Goal: Task Accomplishment & Management: Complete application form

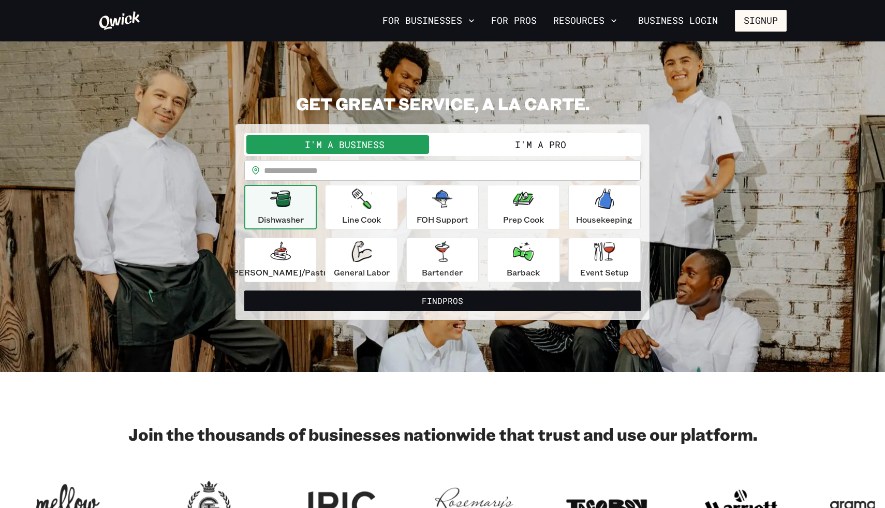
click at [498, 145] on button "I'm a Pro" at bounding box center [541, 144] width 196 height 19
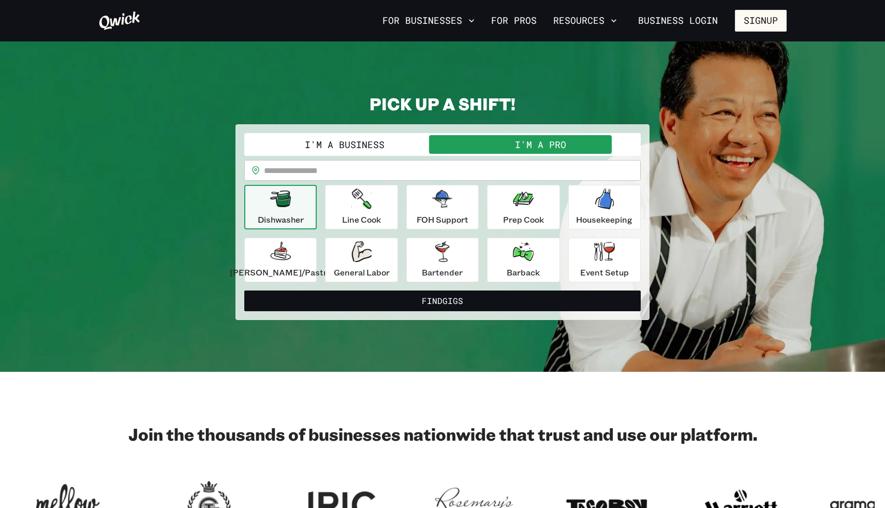
click at [413, 134] on div "I'm a Business I'm a Pro" at bounding box center [442, 144] width 396 height 23
click at [412, 143] on button "I'm a Business" at bounding box center [344, 144] width 196 height 19
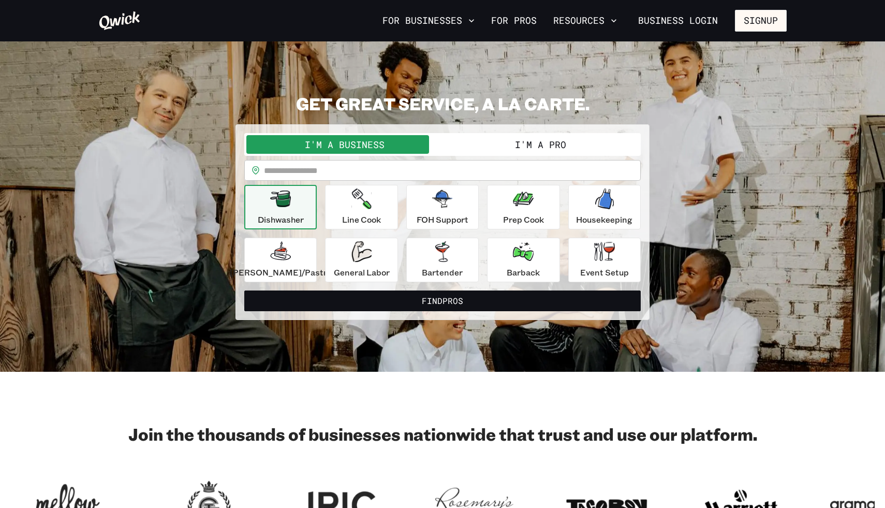
click at [496, 137] on button "I'm a Pro" at bounding box center [541, 144] width 196 height 19
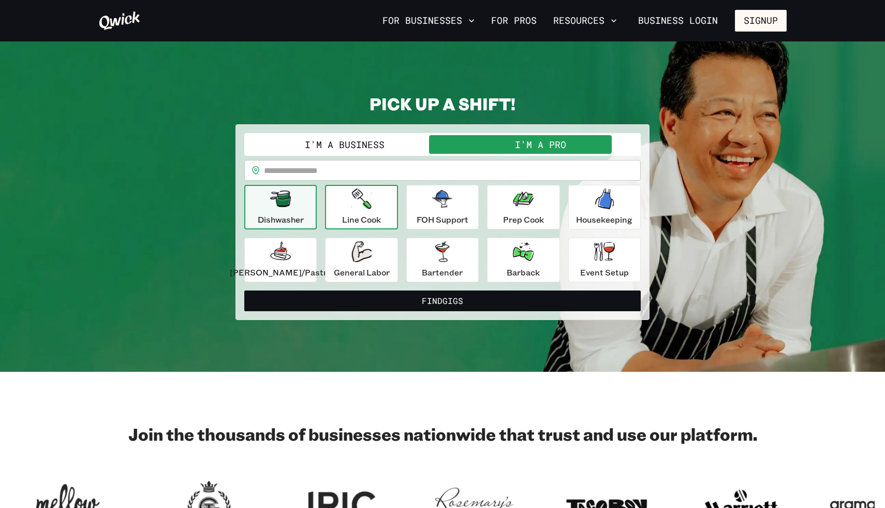
click at [363, 217] on p "Line Cook" at bounding box center [361, 219] width 39 height 12
click at [304, 209] on div "Dishwasher" at bounding box center [281, 206] width 46 height 37
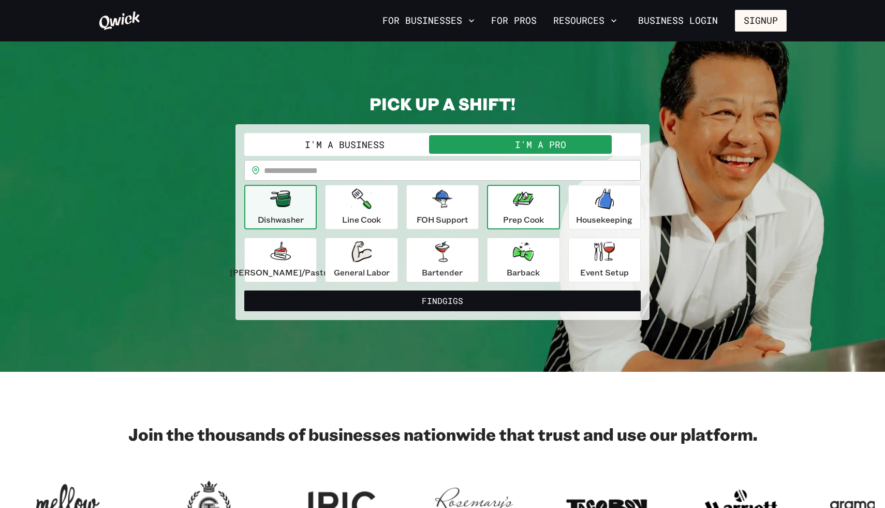
click at [509, 216] on p "Prep Cook" at bounding box center [523, 219] width 41 height 12
click at [304, 211] on div "Dishwasher" at bounding box center [281, 206] width 46 height 37
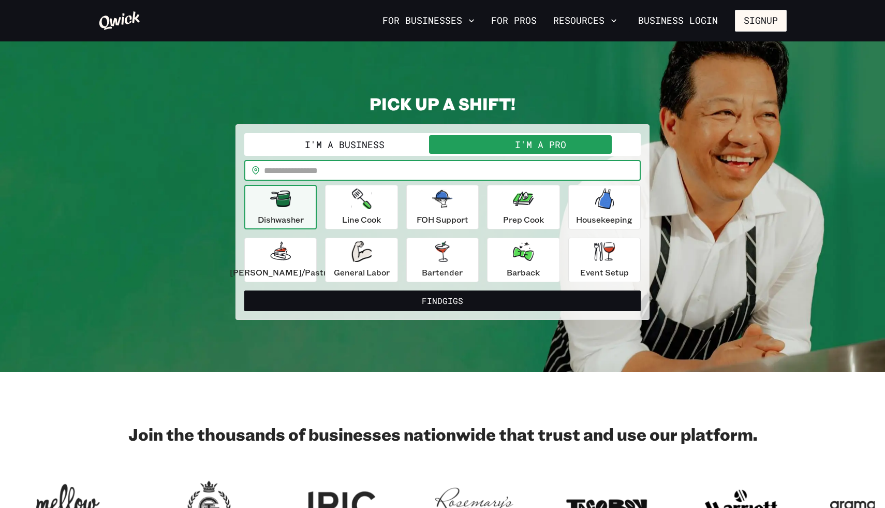
click at [358, 172] on input "text" at bounding box center [452, 170] width 377 height 21
type input "*****"
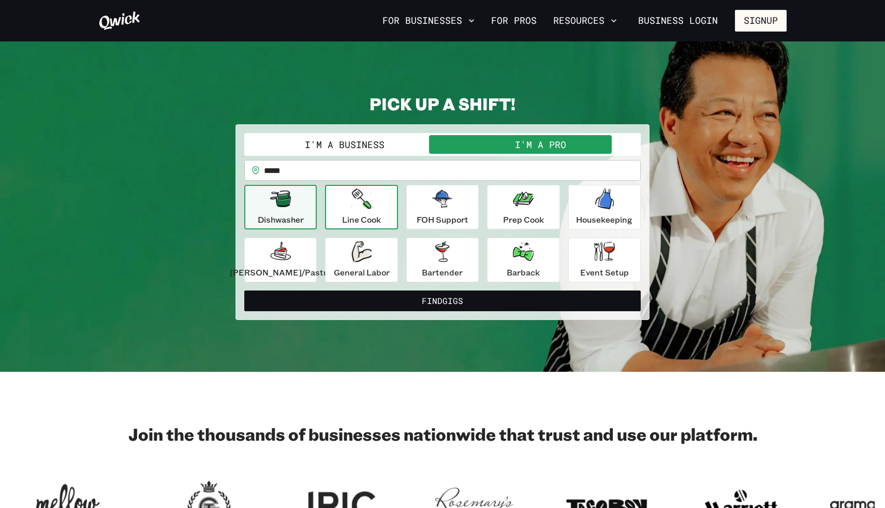
click at [370, 215] on p "Line Cook" at bounding box center [361, 219] width 39 height 12
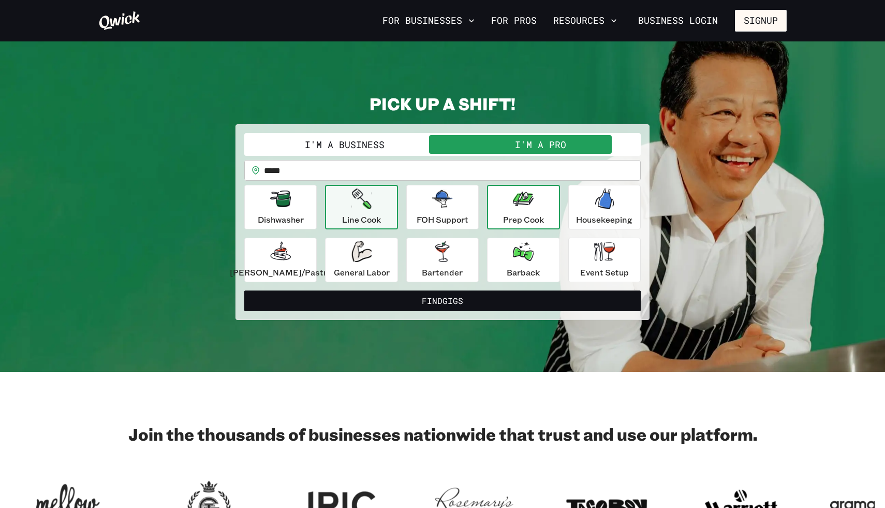
click at [534, 220] on p "Prep Cook" at bounding box center [523, 219] width 41 height 12
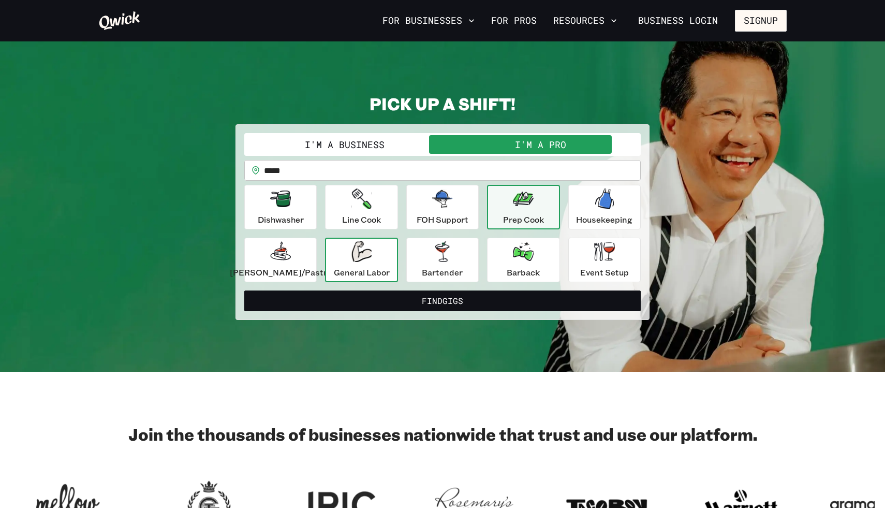
click at [377, 260] on div "General Labor" at bounding box center [362, 259] width 56 height 37
click at [517, 204] on icon "button" at bounding box center [523, 198] width 21 height 14
click at [304, 211] on div "Dishwasher" at bounding box center [281, 206] width 46 height 37
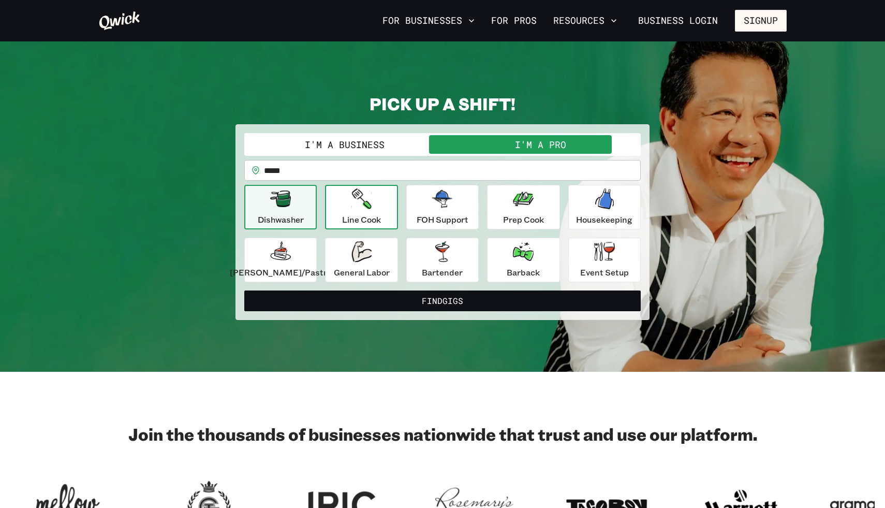
click at [381, 224] on p "Line Cook" at bounding box center [361, 219] width 39 height 12
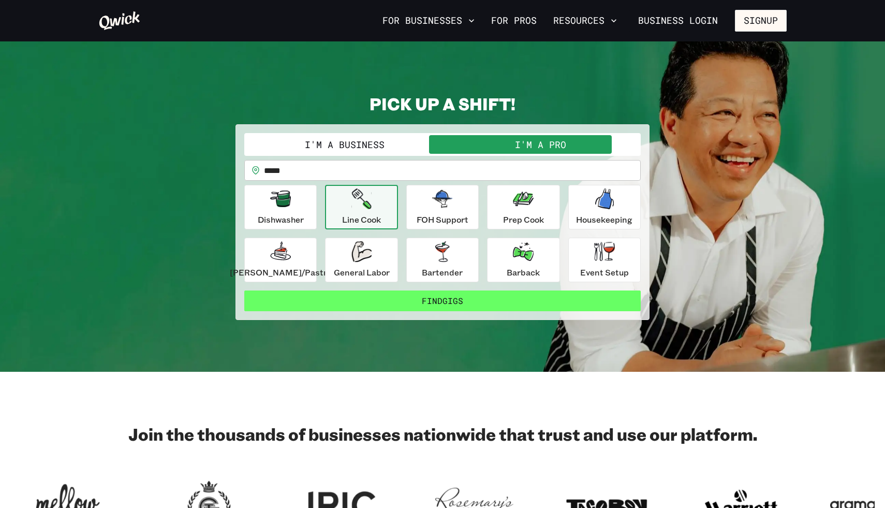
click at [455, 305] on button "Find Gigs" at bounding box center [442, 300] width 396 height 21
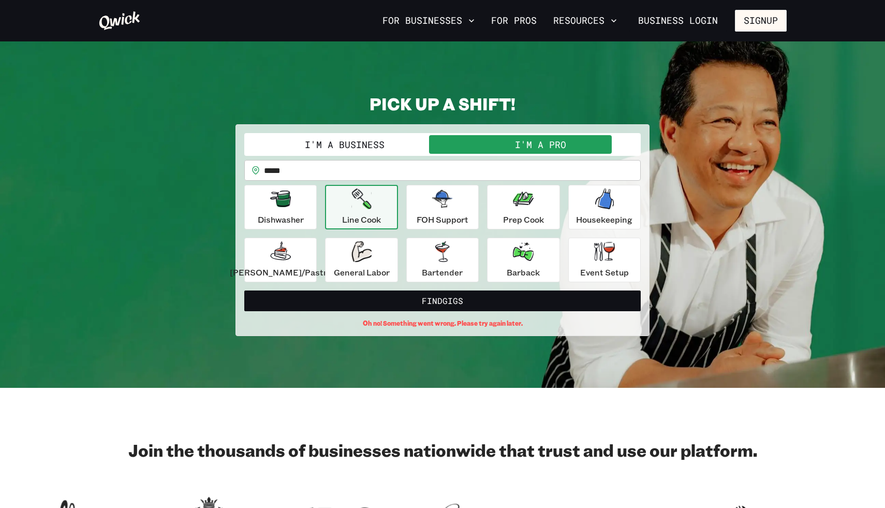
click at [415, 146] on button "I'm a Business" at bounding box center [344, 144] width 196 height 19
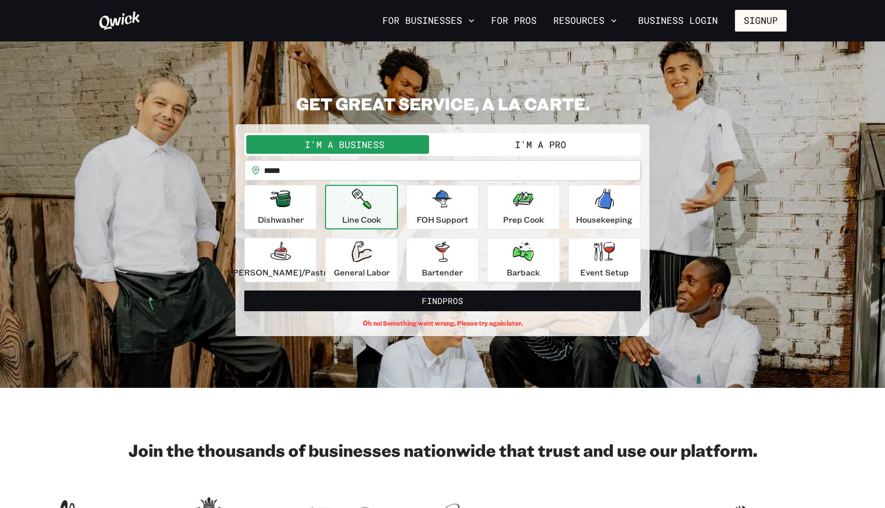
click at [518, 142] on button "I'm a Pro" at bounding box center [541, 144] width 196 height 19
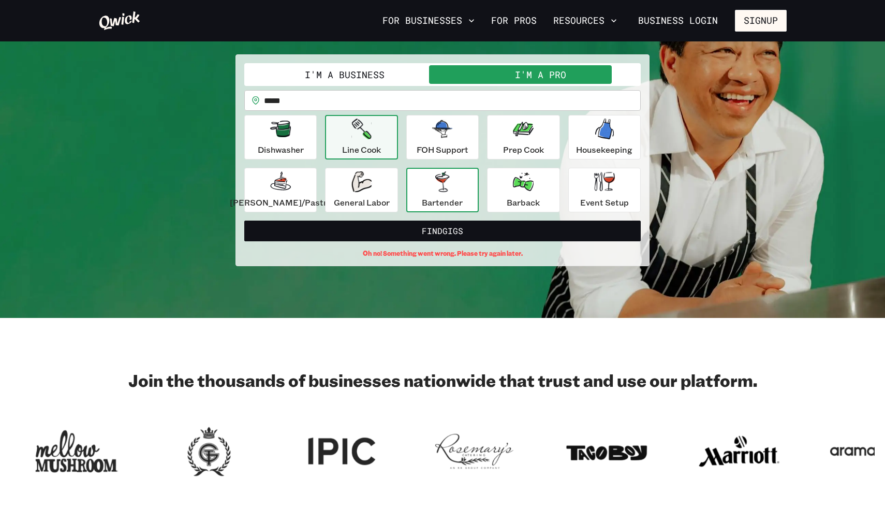
scroll to position [70, 0]
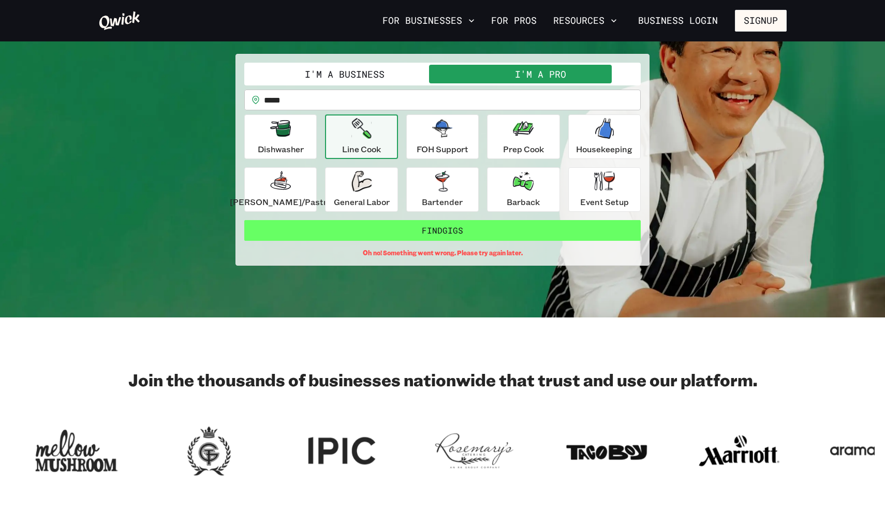
click at [451, 224] on button "Find Gigs" at bounding box center [442, 230] width 396 height 21
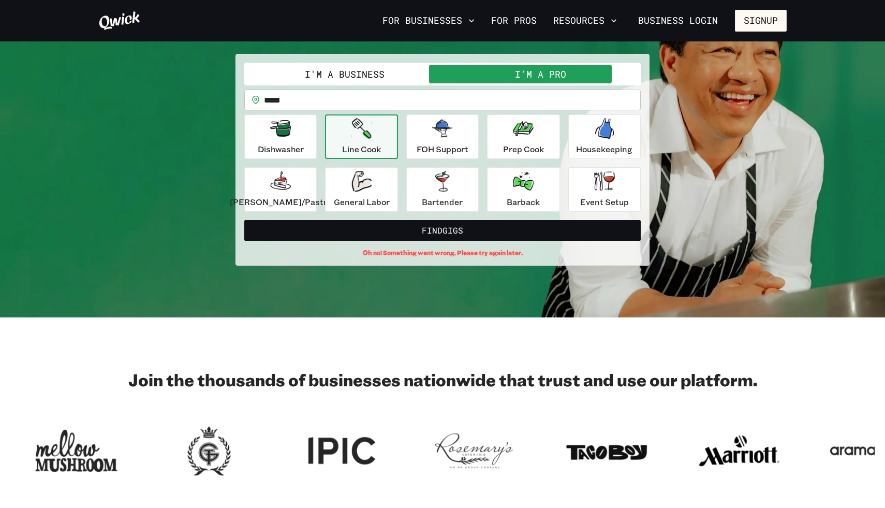
click at [381, 128] on div "Line Cook" at bounding box center [361, 136] width 39 height 37
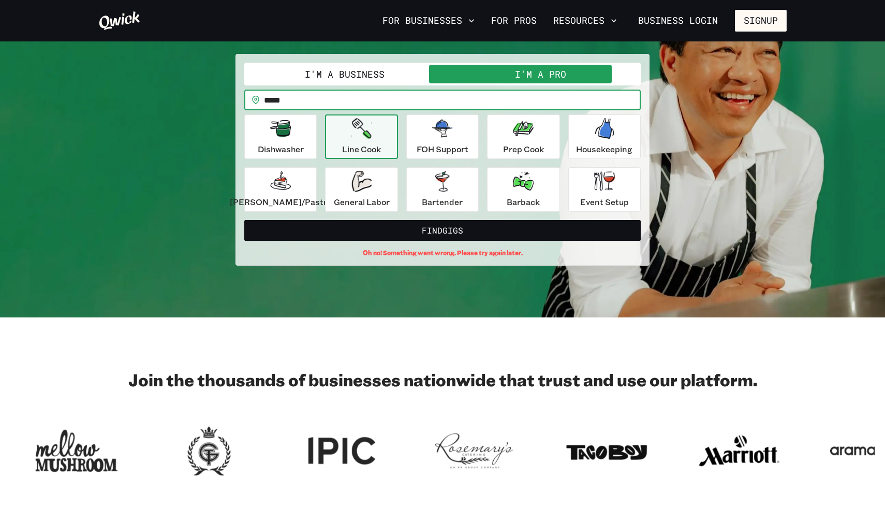
click at [357, 104] on input "*****" at bounding box center [452, 100] width 377 height 21
click at [365, 102] on input "*****" at bounding box center [452, 100] width 377 height 21
type input "*****"
click at [244, 220] on button "Find Gigs" at bounding box center [442, 230] width 396 height 21
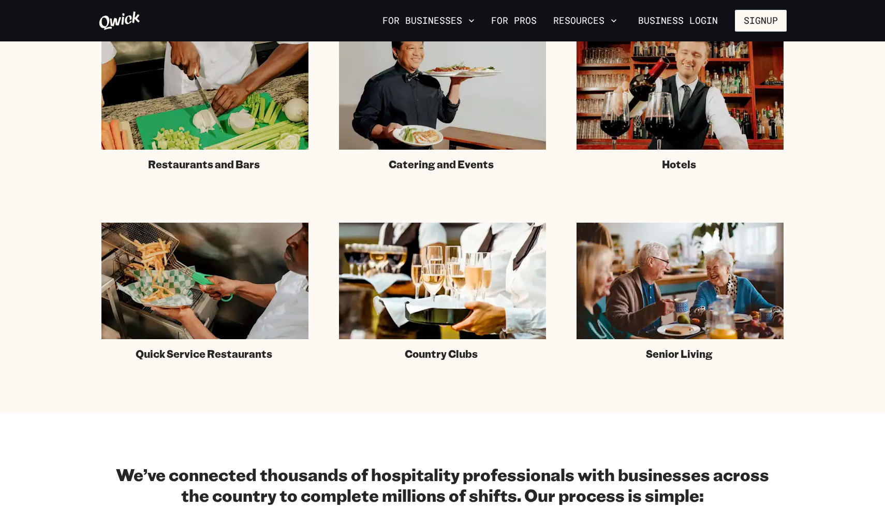
scroll to position [352, 0]
